Goal: Navigation & Orientation: Go to known website

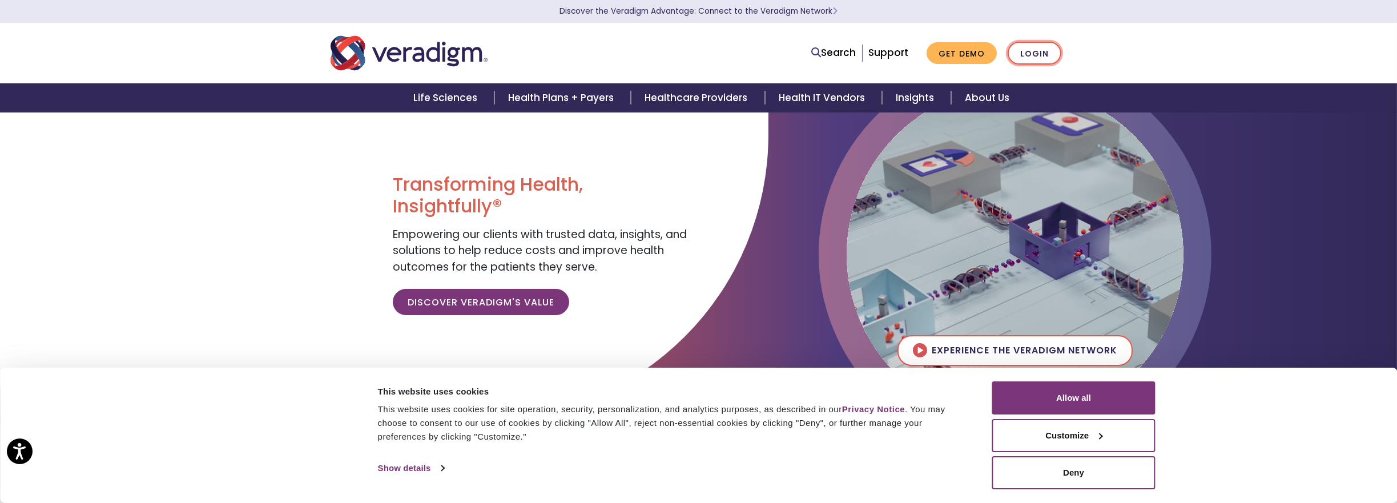
click at [1043, 59] on link "Login" at bounding box center [1035, 53] width 54 height 23
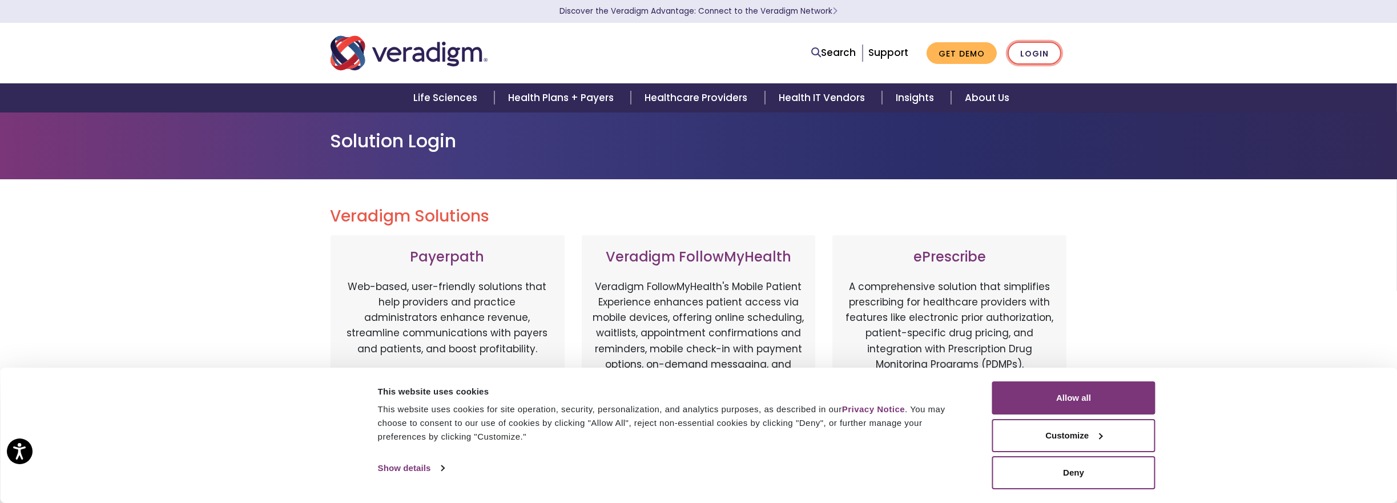
click at [1032, 52] on link "Login" at bounding box center [1035, 53] width 54 height 23
